Goal: Transaction & Acquisition: Purchase product/service

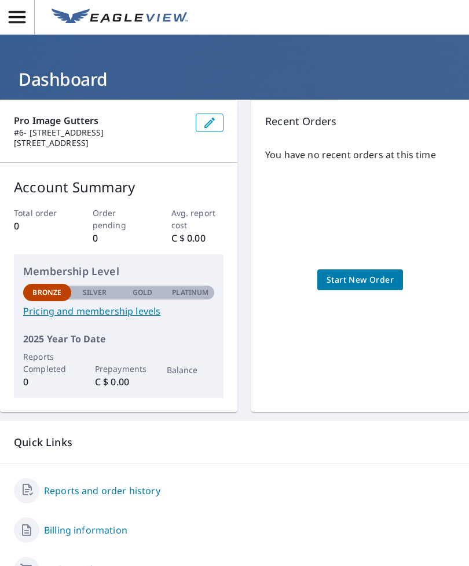
click at [134, 312] on link "Pricing and membership levels" at bounding box center [118, 311] width 191 height 14
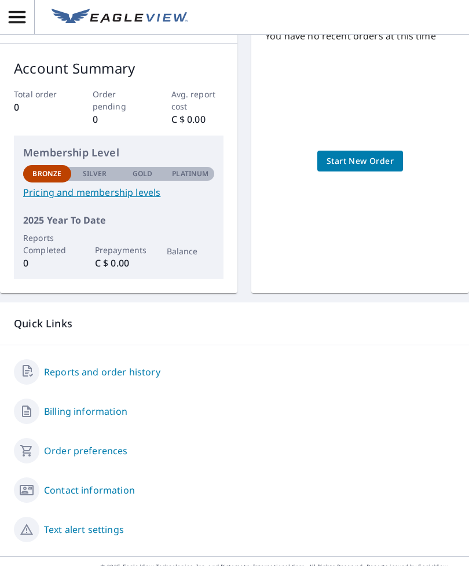
scroll to position [118, 0]
click at [192, 371] on div "Reports and order history" at bounding box center [235, 372] width 442 height 25
click at [137, 369] on link "Reports and order history" at bounding box center [102, 373] width 116 height 14
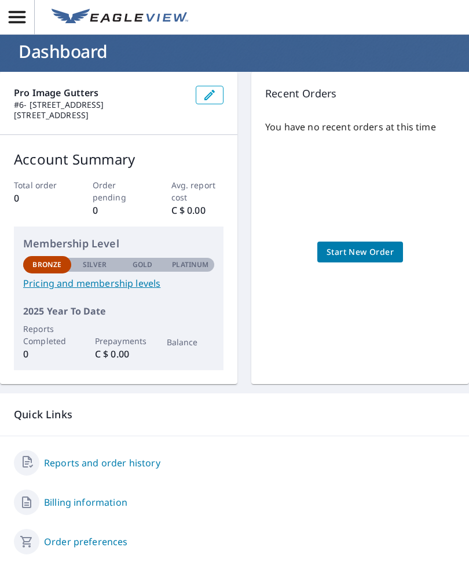
scroll to position [14, 0]
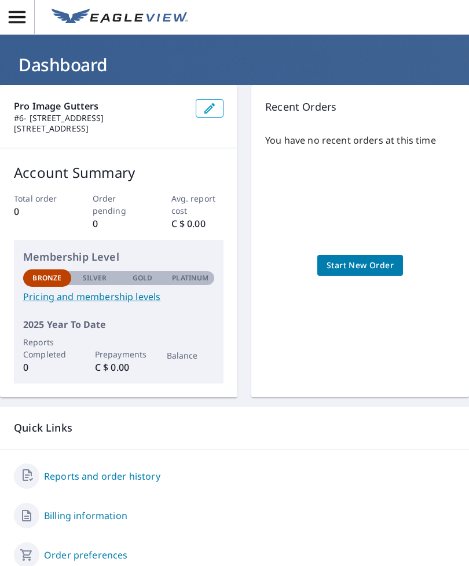
click at [371, 265] on span "Start New Order" at bounding box center [360, 265] width 67 height 14
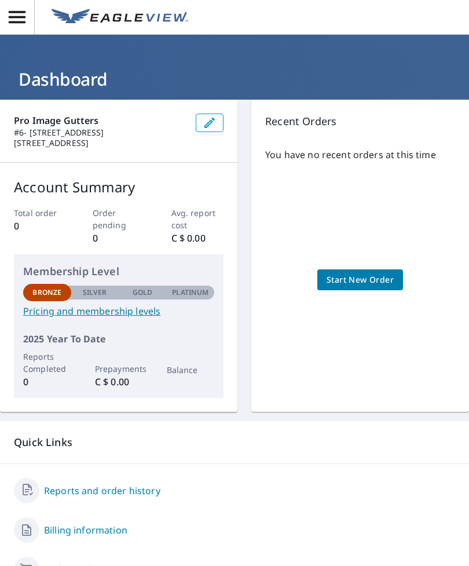
click at [97, 288] on p "Silver" at bounding box center [95, 292] width 24 height 10
click at [144, 284] on div "Bronze Silver Gold Platinum Bronze" at bounding box center [118, 292] width 191 height 16
click at [138, 308] on link "Pricing and membership levels" at bounding box center [118, 311] width 191 height 14
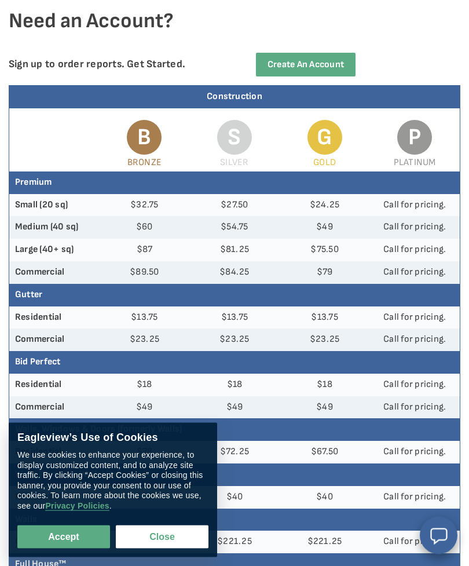
scroll to position [106, 0]
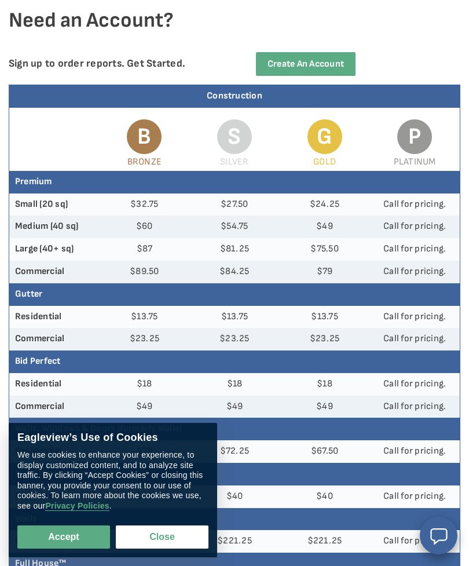
click at [167, 549] on button "Close" at bounding box center [162, 537] width 93 height 23
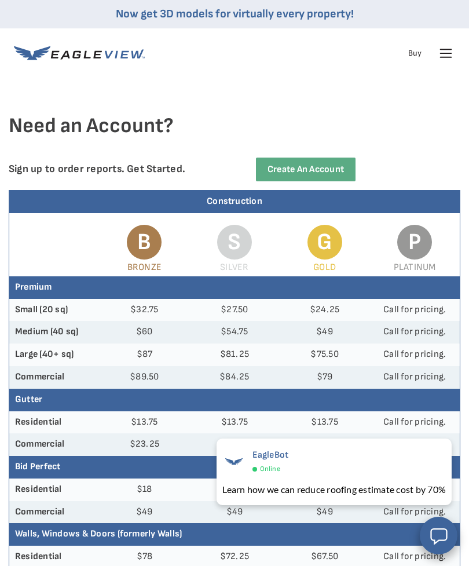
scroll to position [0, 0]
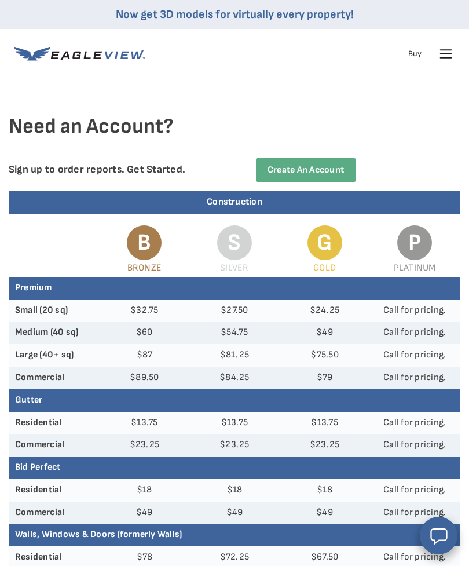
click at [442, 56] on icon at bounding box center [446, 54] width 19 height 19
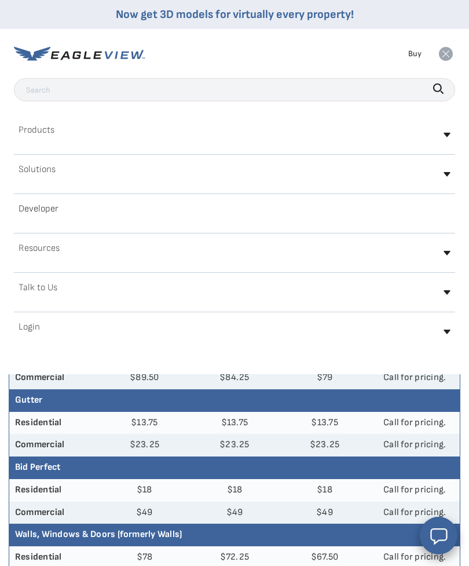
click at [446, 136] on icon at bounding box center [447, 135] width 7 height 5
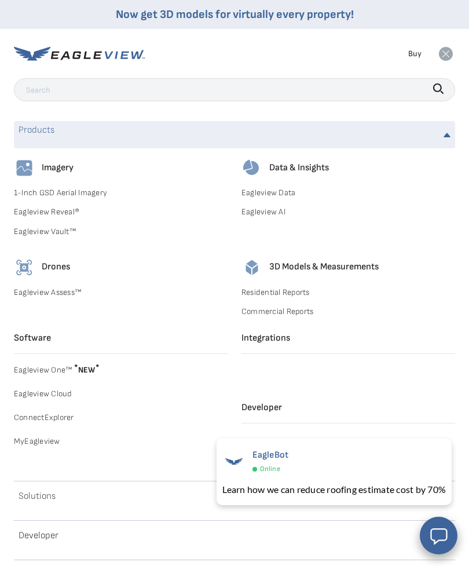
click at [440, 60] on rect at bounding box center [446, 54] width 19 height 19
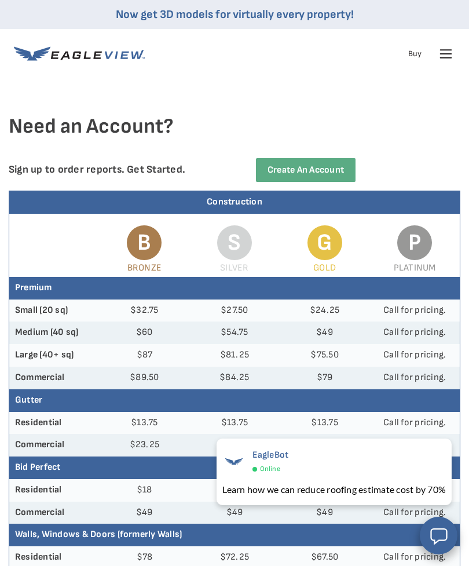
click at [439, 54] on icon at bounding box center [446, 54] width 19 height 19
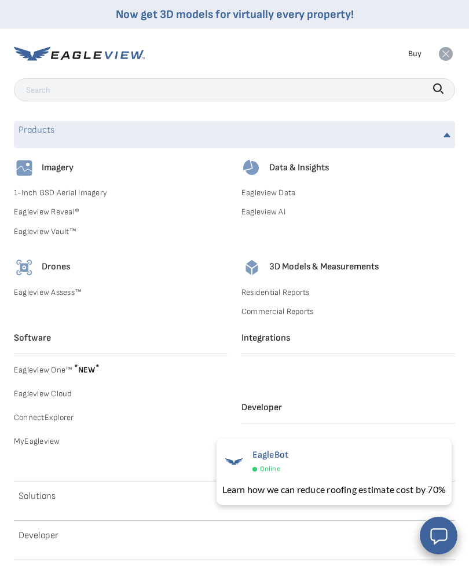
click at [444, 59] on icon at bounding box center [446, 54] width 14 height 14
